Goal: Task Accomplishment & Management: Complete application form

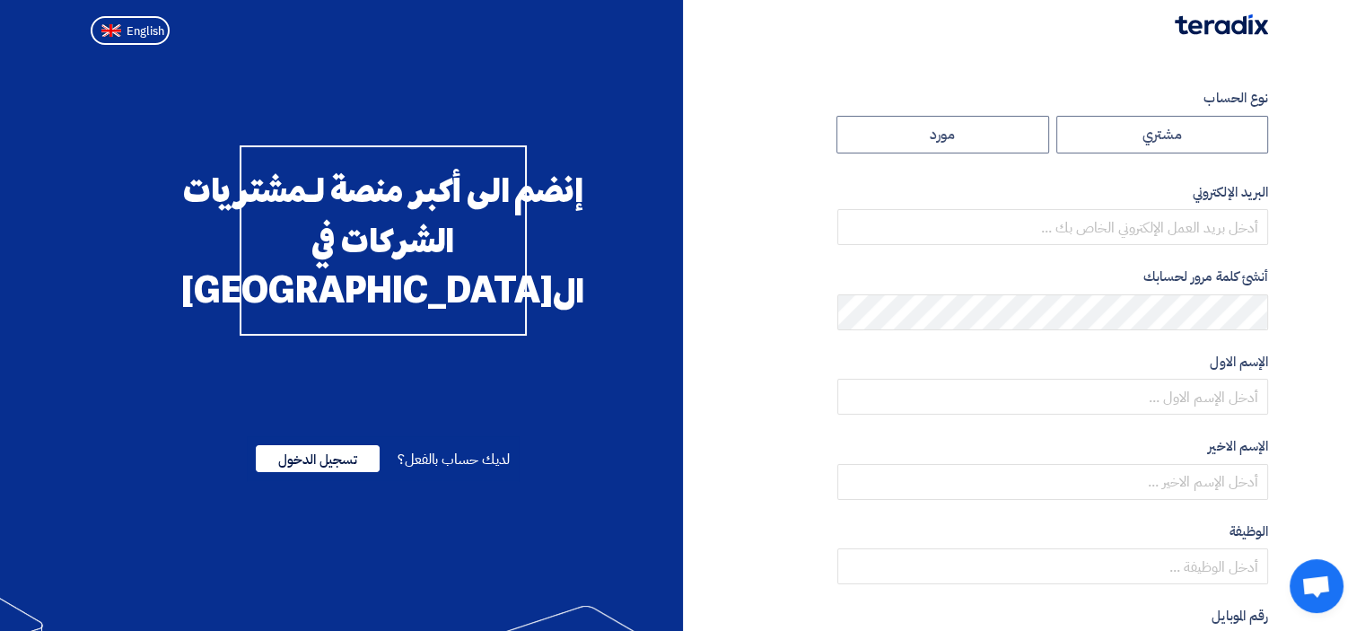
radio input "true"
type input "[EMAIL_ADDRESS][DOMAIN_NAME]"
type input "مجموعة مصر للأسمنت"
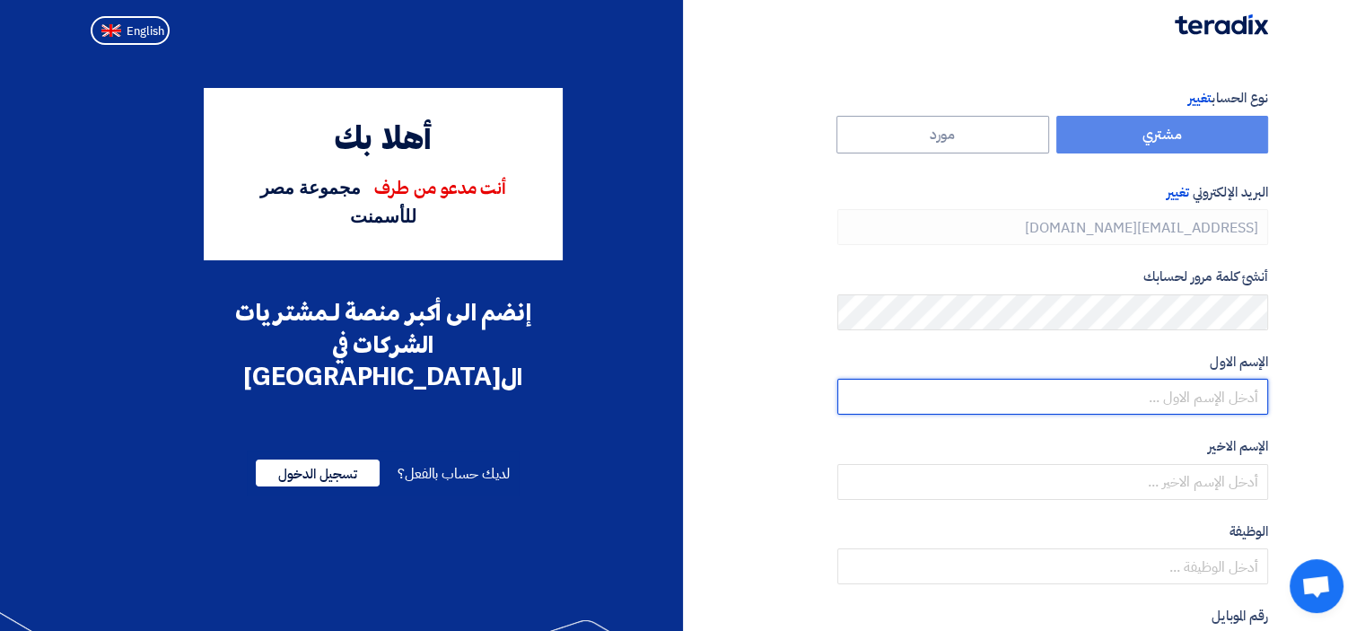
click at [1187, 405] on input "text" at bounding box center [1053, 397] width 431 height 36
type input "[PERSON_NAME]"
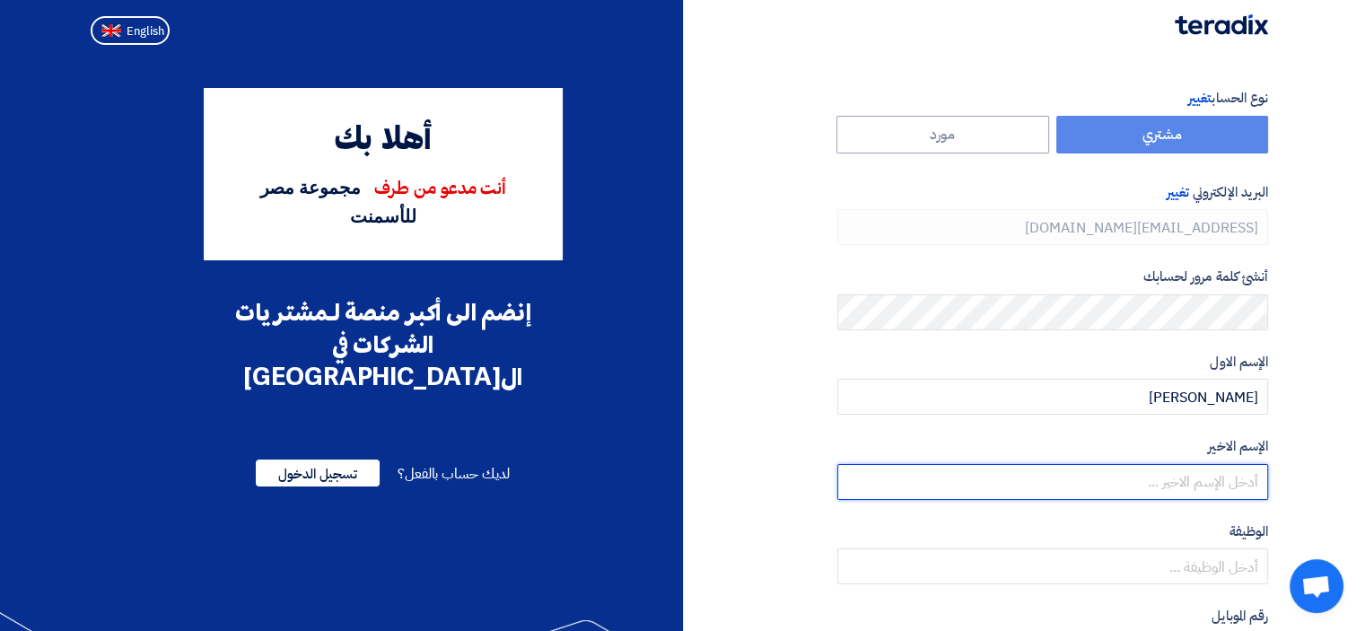
click at [1239, 480] on input "text" at bounding box center [1053, 482] width 431 height 36
type input "حافظ"
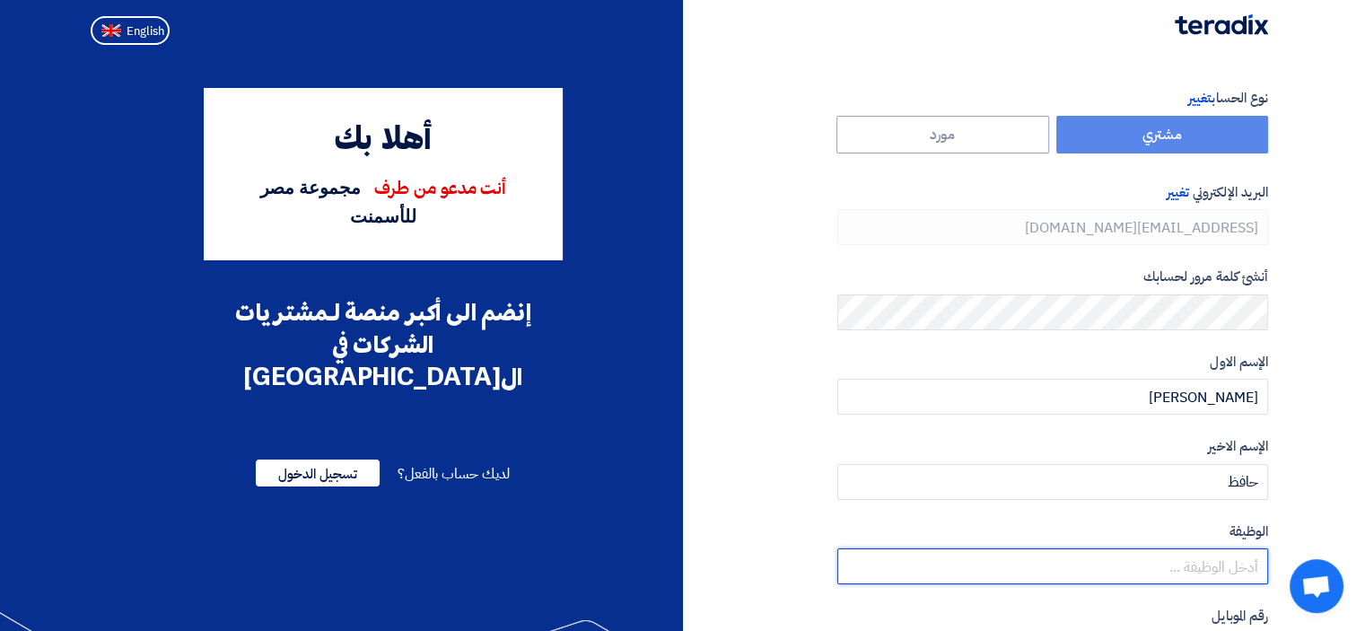
click at [1232, 557] on input "text" at bounding box center [1053, 566] width 431 height 36
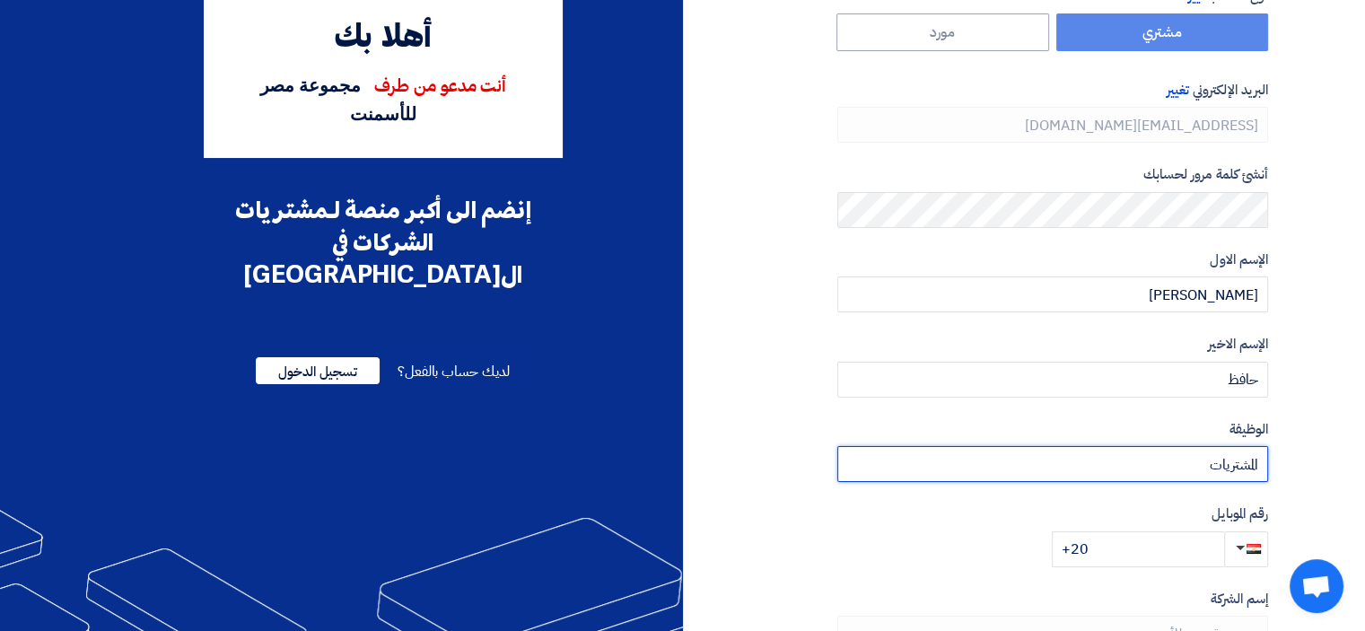
scroll to position [105, 0]
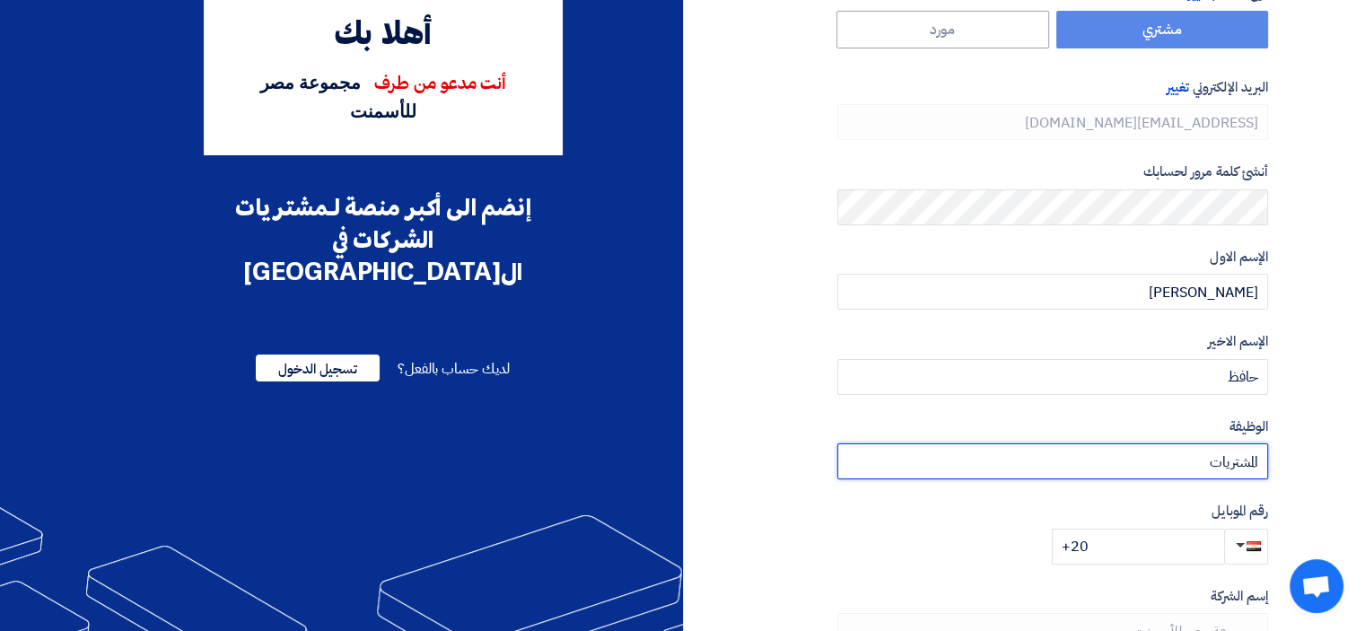
type input "المشتريات"
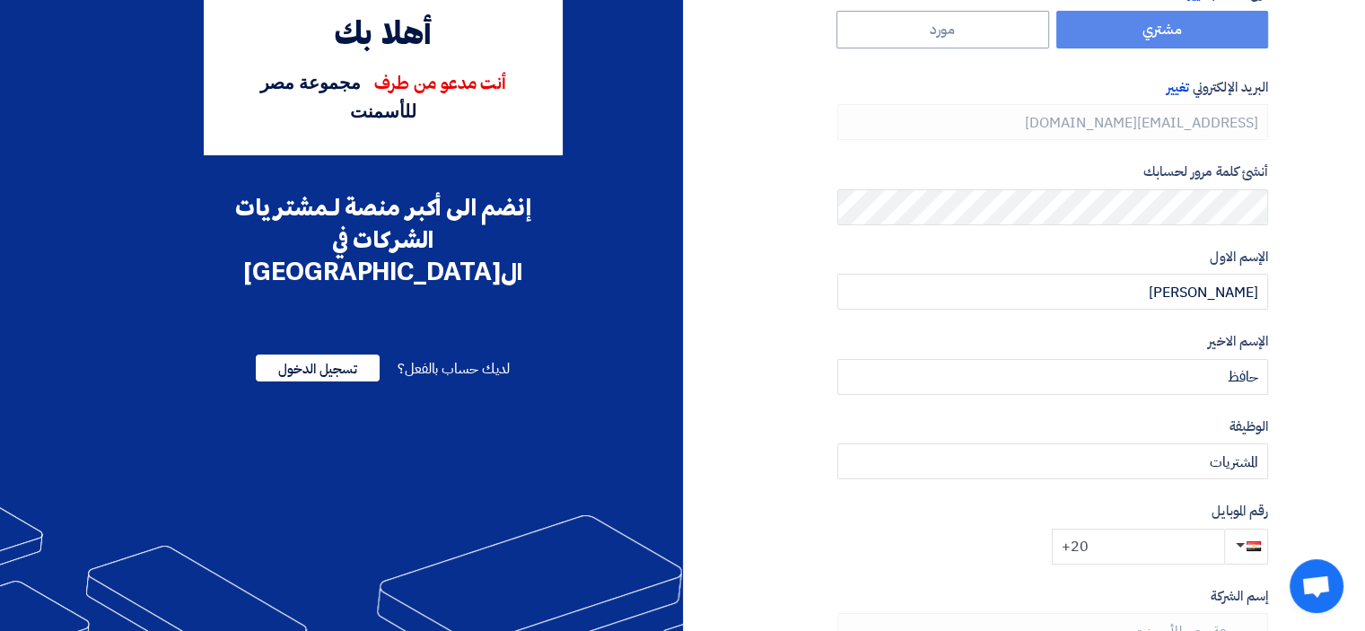
click at [1167, 548] on input "+20" at bounding box center [1138, 547] width 172 height 36
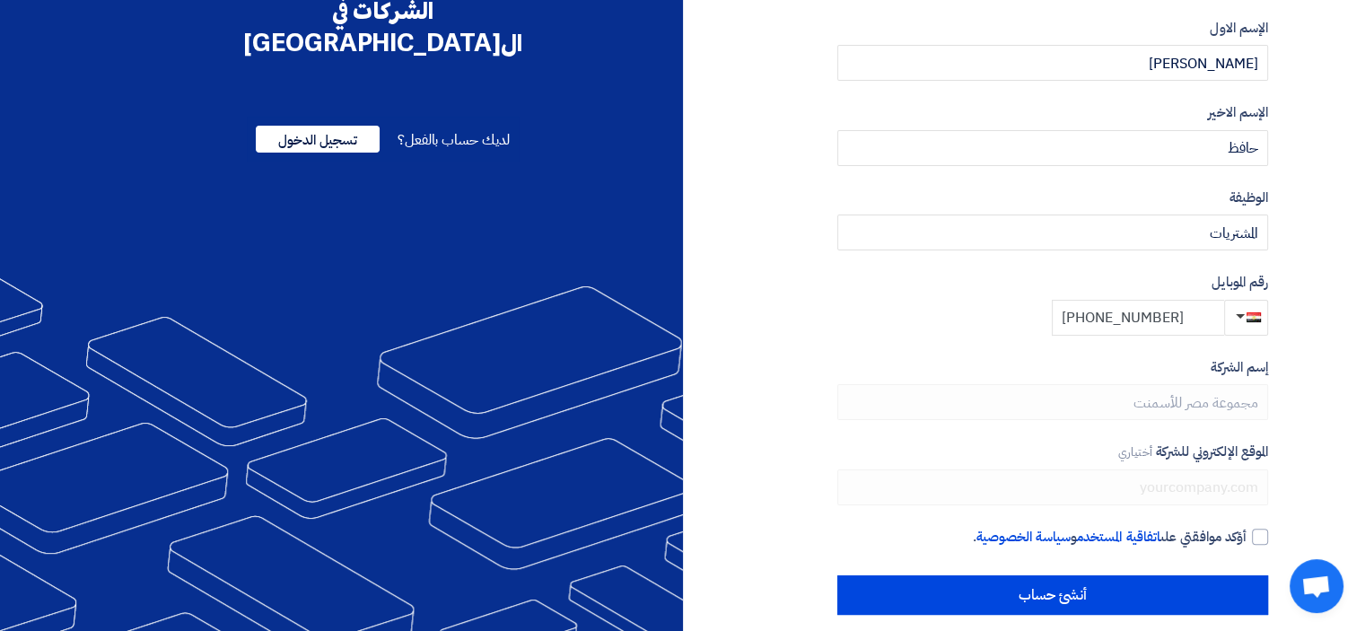
scroll to position [352, 0]
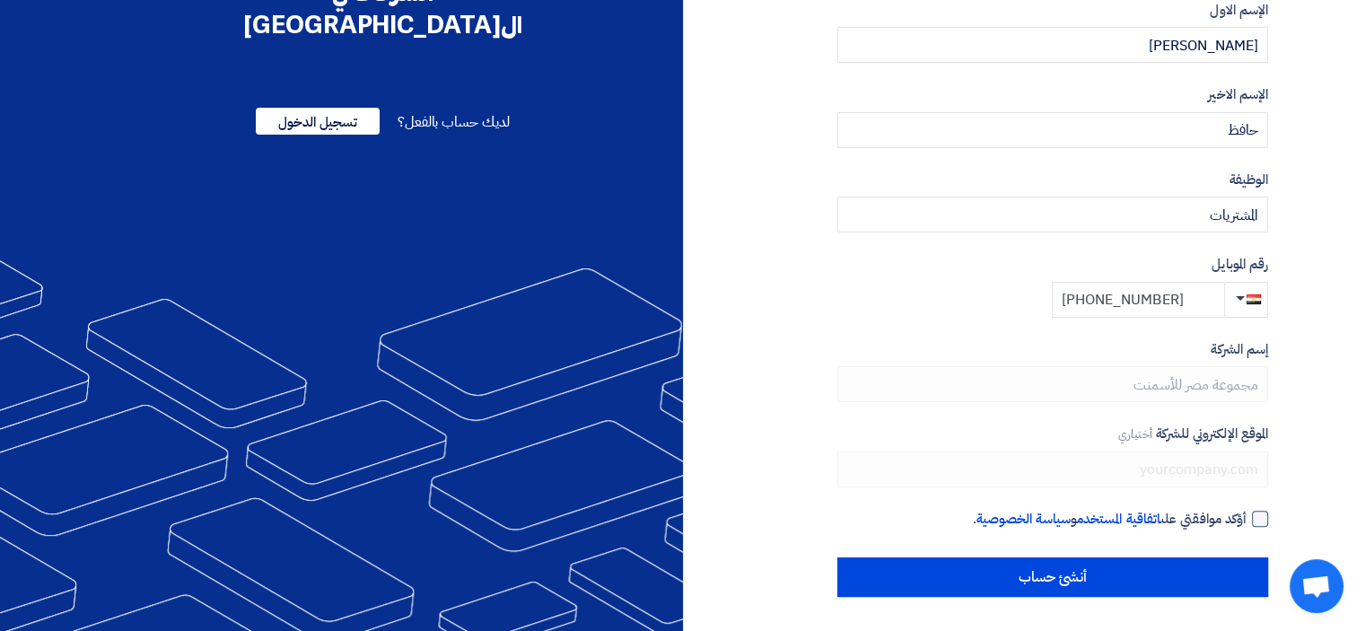
type input "[PHONE_NUMBER]"
click at [1256, 514] on div at bounding box center [1260, 519] width 16 height 16
click at [1247, 514] on input "أؤكد موافقتي على اتفاقية المستخدم و سياسة الخصوصية ." at bounding box center [1031, 527] width 431 height 36
checkbox input "true"
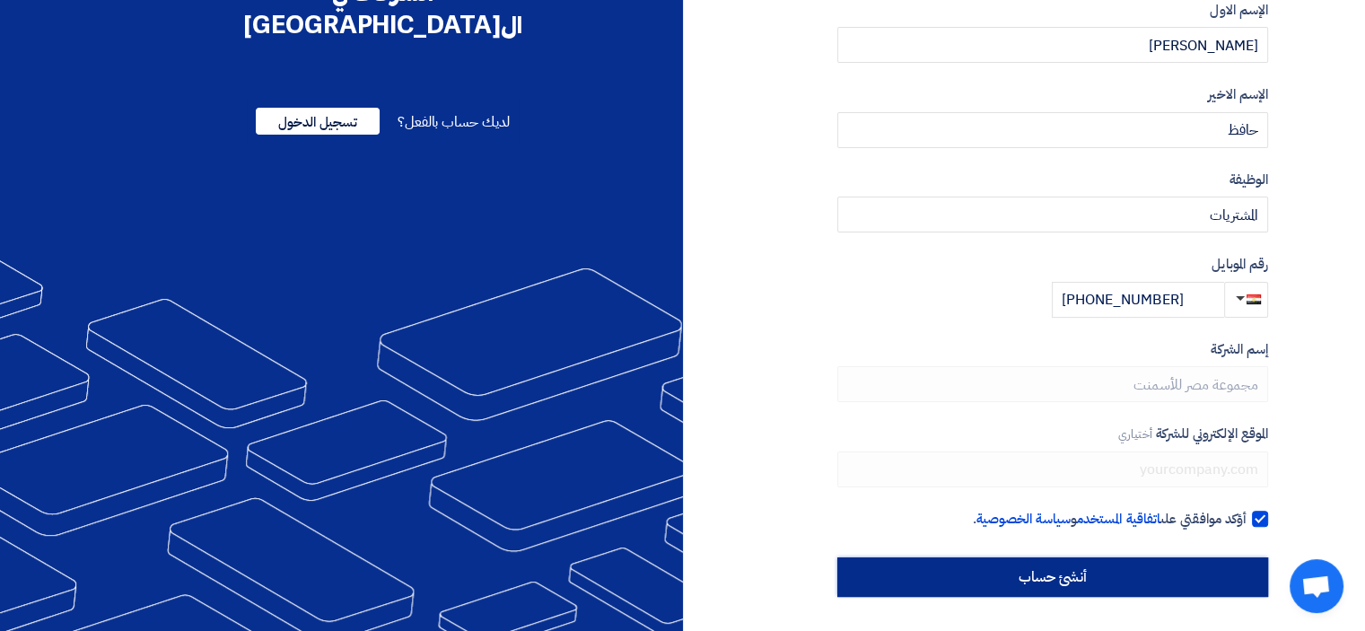
click at [1056, 575] on input "أنشئ حساب" at bounding box center [1053, 576] width 431 height 39
click at [1133, 583] on input "أنشئ حساب" at bounding box center [1053, 576] width 431 height 39
